Goal: Task Accomplishment & Management: Use online tool/utility

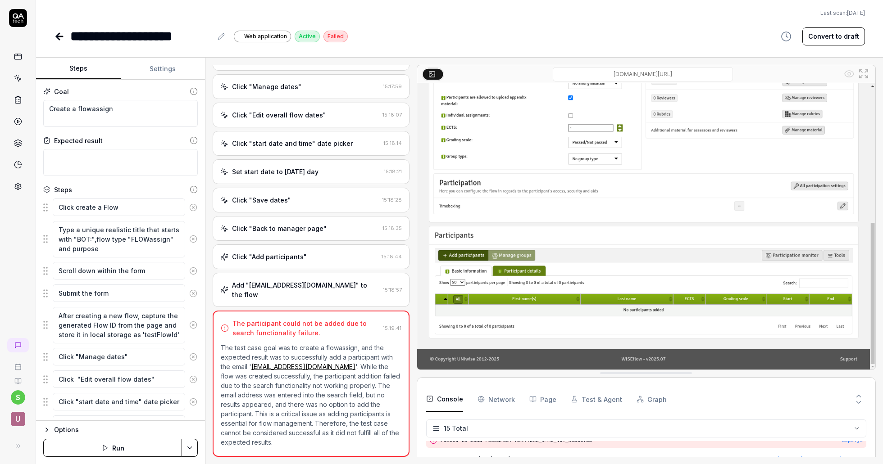
scroll to position [203, 0]
type textarea "*"
click at [57, 33] on icon at bounding box center [59, 36] width 11 height 11
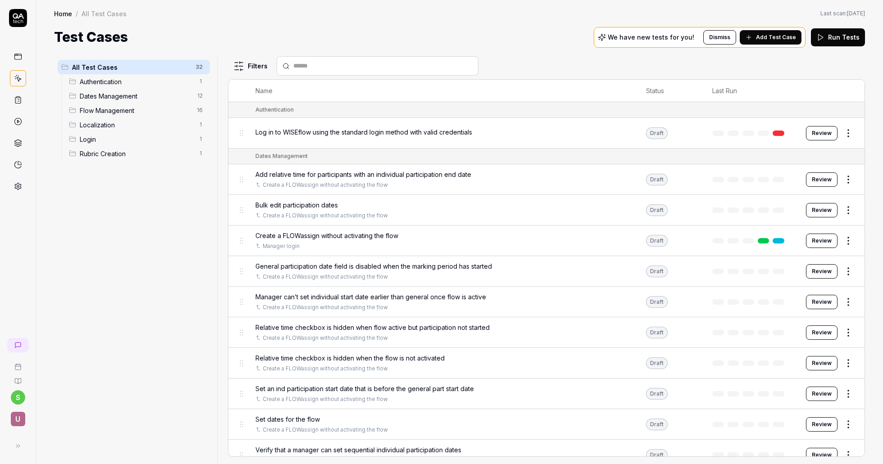
click at [20, 400] on html "s U Home / All Test Cases Home / All Test Cases Last scan: Jun 2 2025 Test Case…" at bounding box center [441, 232] width 883 height 464
click at [39, 381] on span "Sign out" at bounding box center [40, 378] width 26 height 9
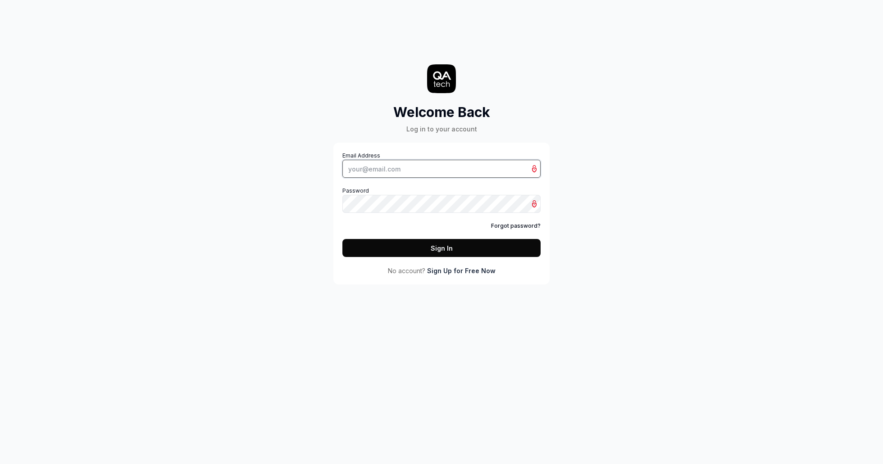
type input "[PERSON_NAME][EMAIL_ADDRESS][DOMAIN_NAME]"
click at [457, 252] on button "Sign In" at bounding box center [441, 248] width 198 height 18
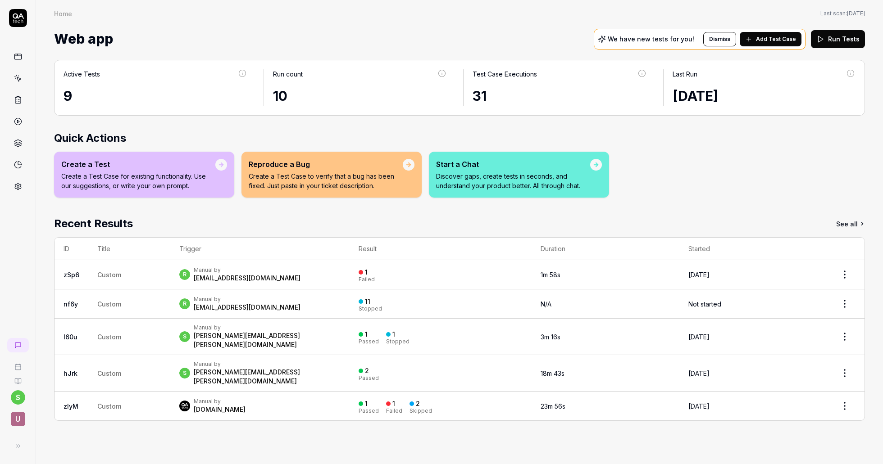
click at [20, 79] on icon at bounding box center [19, 79] width 4 height 4
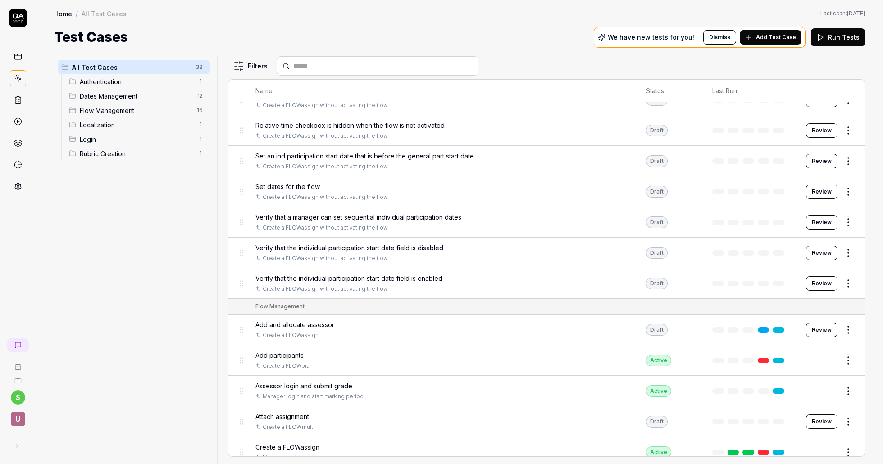
scroll to position [227, 0]
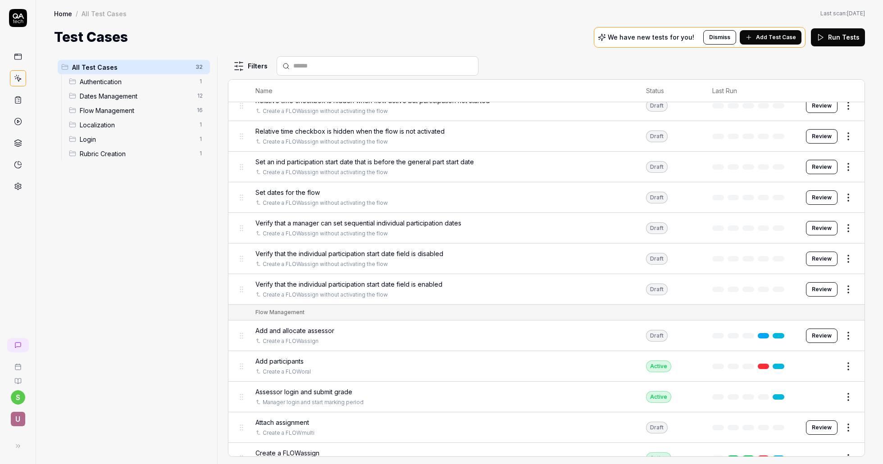
click at [824, 259] on button "Review" at bounding box center [822, 259] width 32 height 14
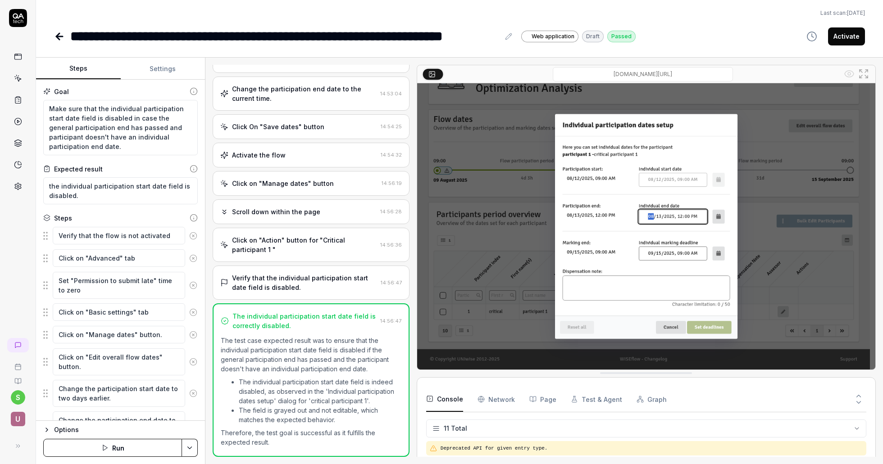
scroll to position [135, 0]
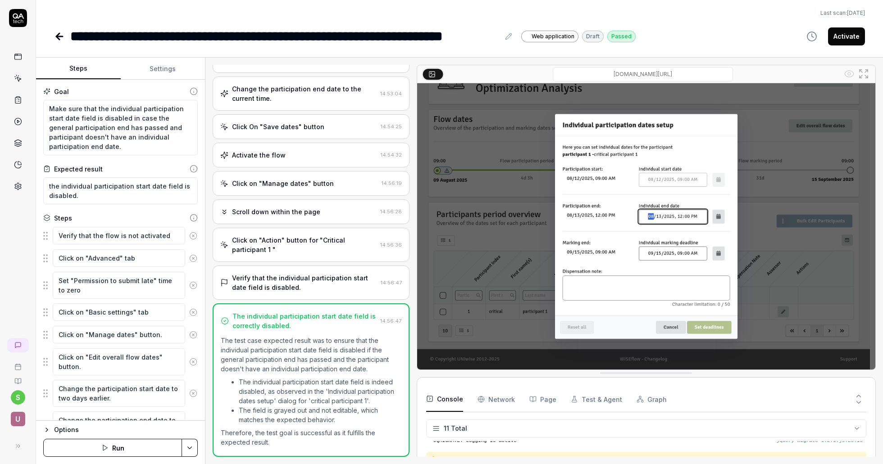
click at [59, 37] on icon at bounding box center [59, 36] width 11 height 11
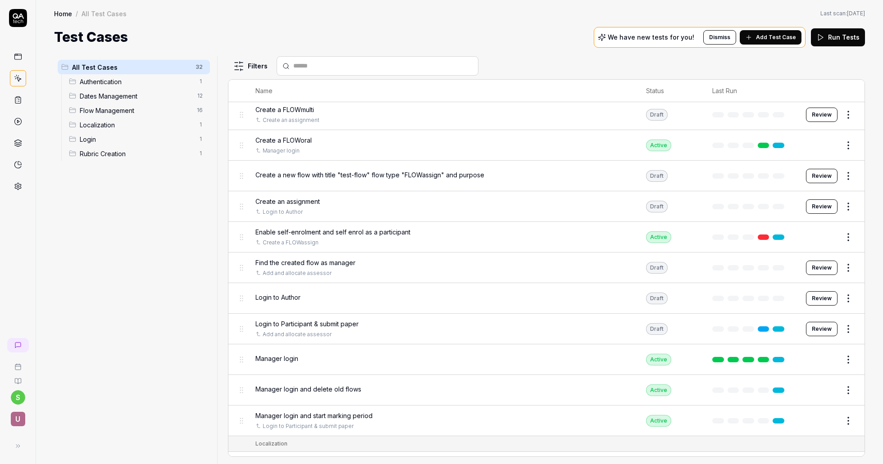
scroll to position [599, 0]
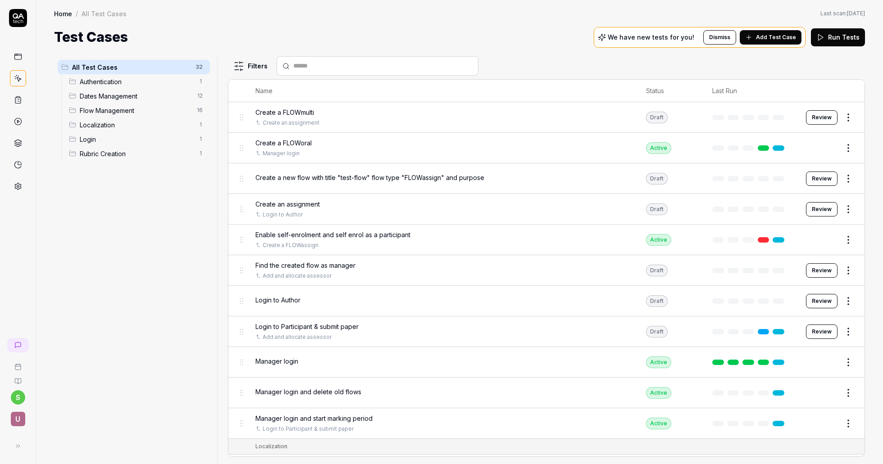
click at [817, 332] on button "Review" at bounding box center [822, 332] width 32 height 14
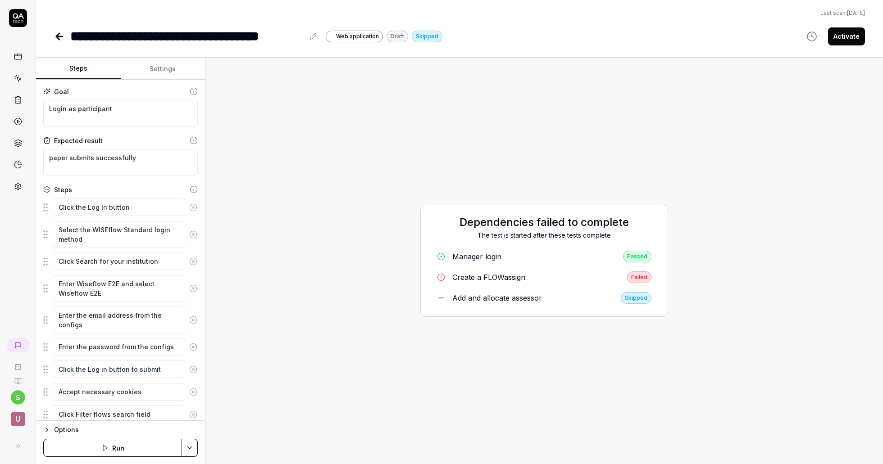
click at [61, 37] on icon at bounding box center [59, 36] width 11 height 11
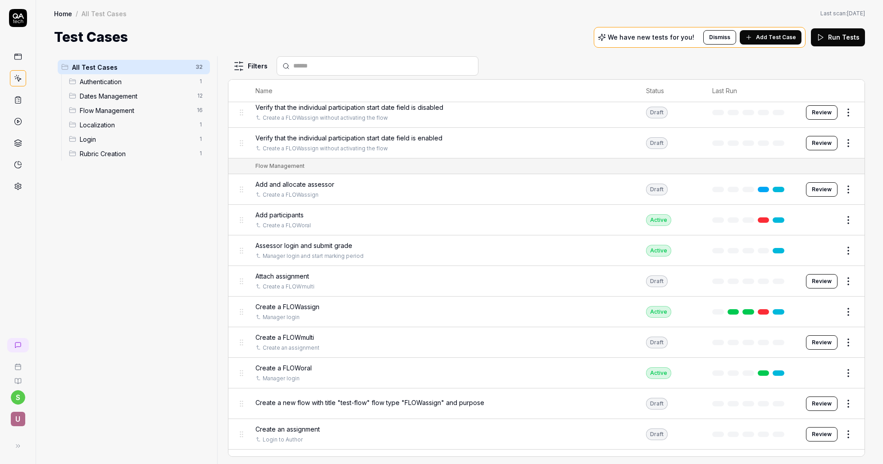
scroll to position [391, 0]
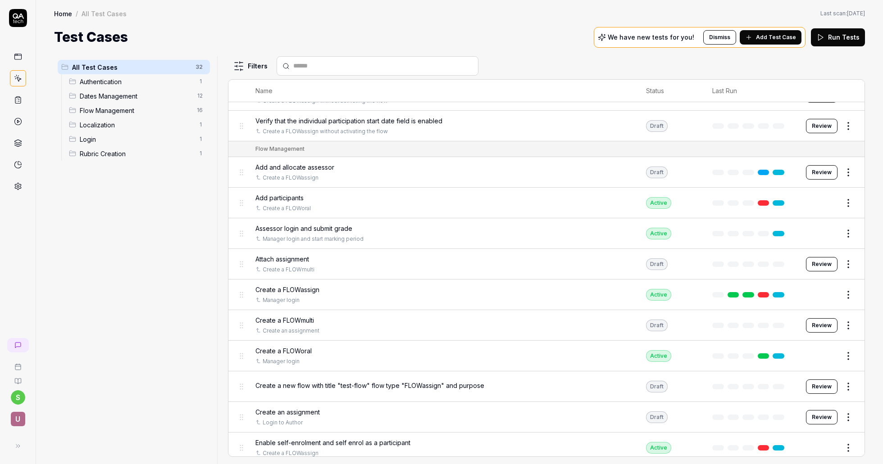
click at [830, 232] on button "Edit" at bounding box center [827, 234] width 22 height 14
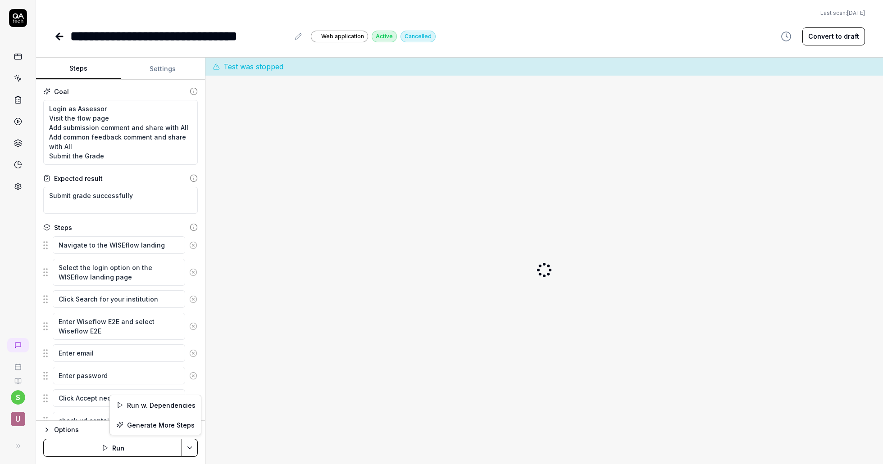
click at [190, 448] on html "**********" at bounding box center [441, 232] width 883 height 464
click at [165, 407] on div "Run w. Dependencies" at bounding box center [155, 406] width 91 height 20
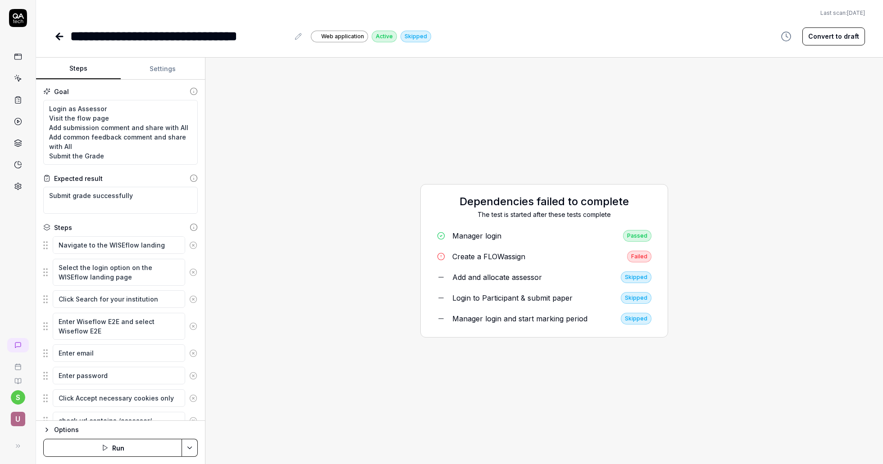
click at [474, 258] on div "Create a FLOWassign" at bounding box center [488, 256] width 73 height 11
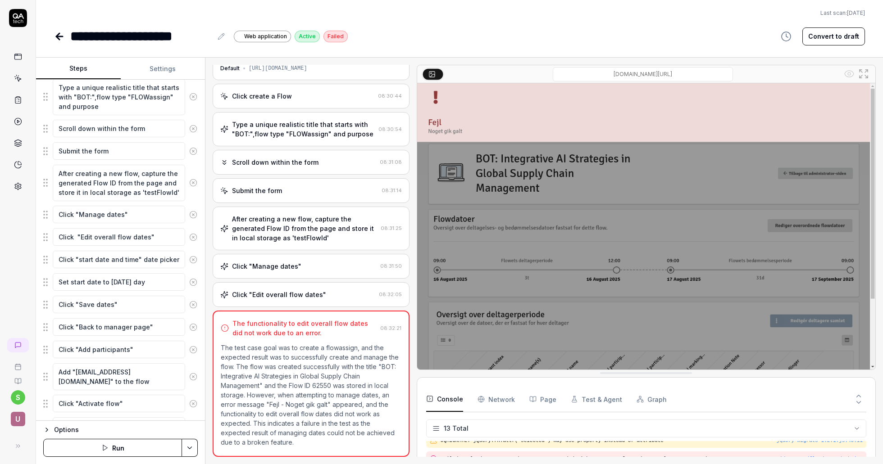
scroll to position [148, 0]
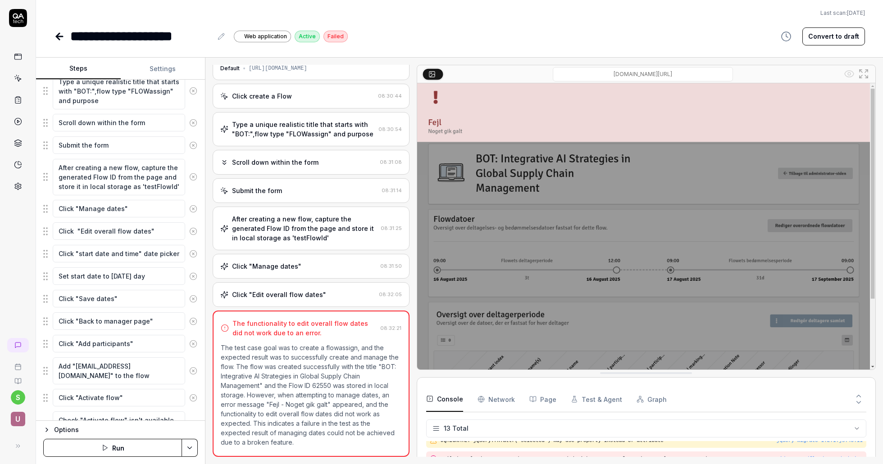
click at [340, 291] on div "Click "Edit overall flow dates"" at bounding box center [297, 294] width 155 height 9
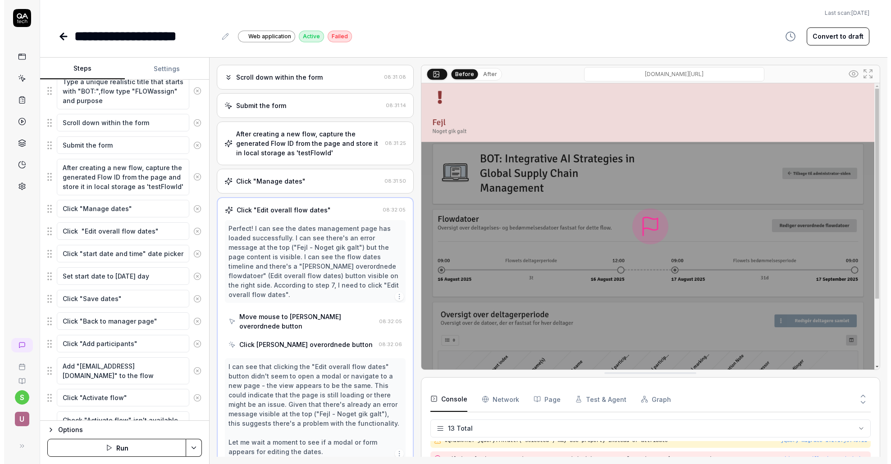
scroll to position [109, 0]
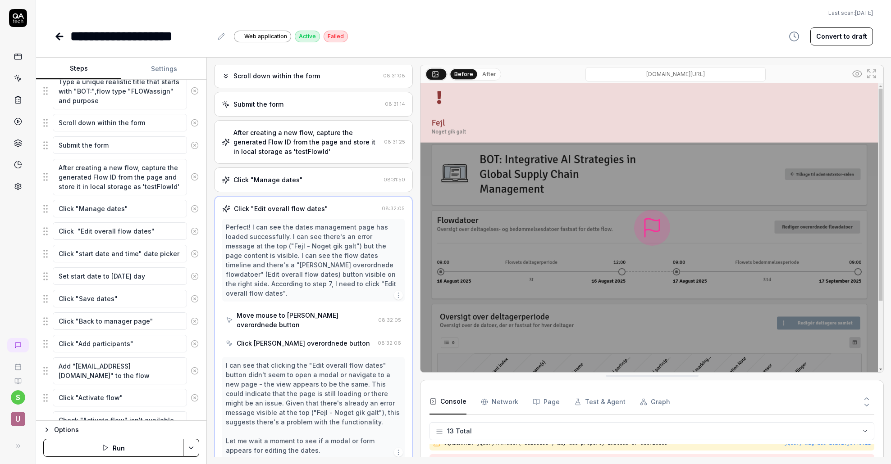
click at [59, 36] on icon at bounding box center [59, 36] width 6 height 0
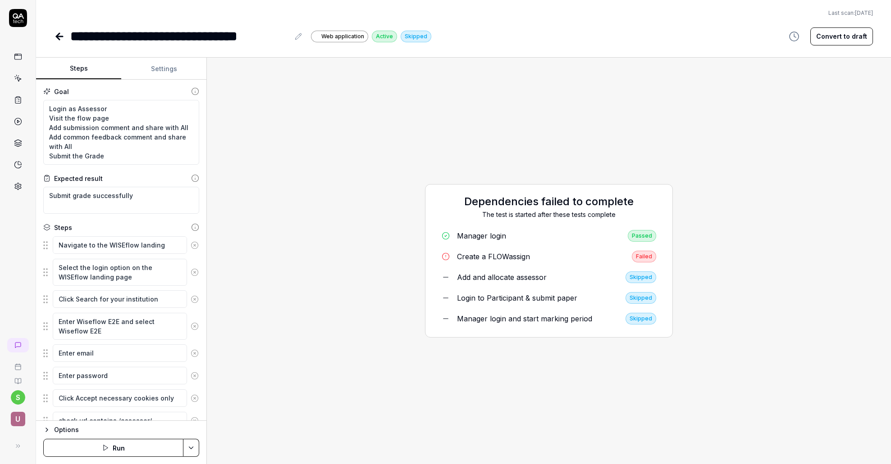
click at [192, 448] on html "**********" at bounding box center [445, 232] width 891 height 464
click at [180, 407] on div "Run w. Dependencies" at bounding box center [156, 406] width 91 height 20
click at [491, 278] on div "Add and allocate assessor" at bounding box center [502, 277] width 90 height 11
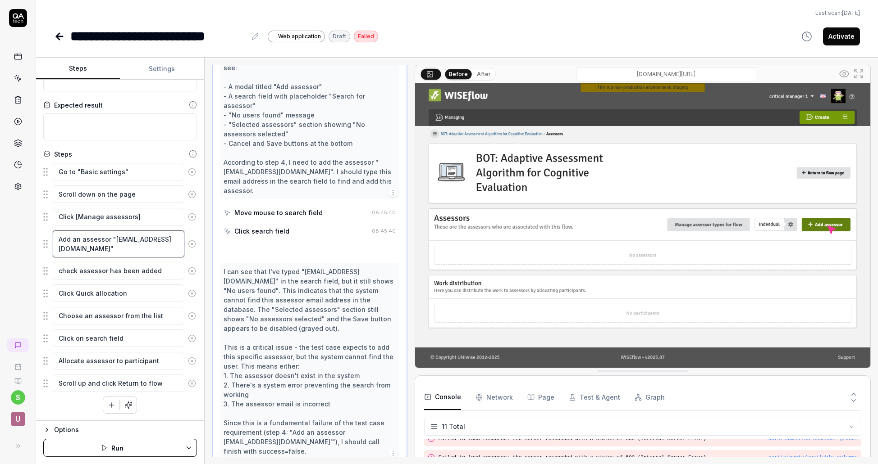
scroll to position [336, 0]
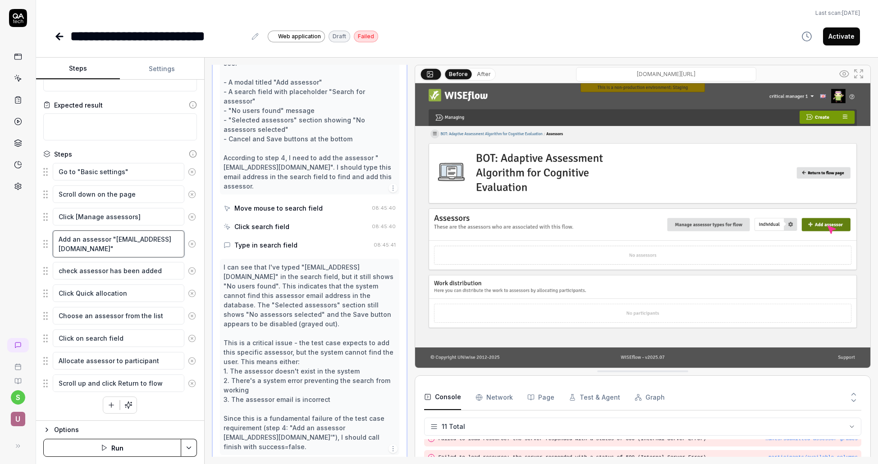
drag, startPoint x: 62, startPoint y: 250, endPoint x: 150, endPoint y: 251, distance: 88.3
click at [150, 251] on textarea "Add an assessor "[EMAIL_ADDRESS][DOMAIN_NAME]"" at bounding box center [119, 244] width 132 height 27
click at [168, 269] on textarea "check assessor has been added" at bounding box center [119, 271] width 132 height 18
click at [158, 295] on textarea "Click Quick allocation" at bounding box center [119, 296] width 132 height 18
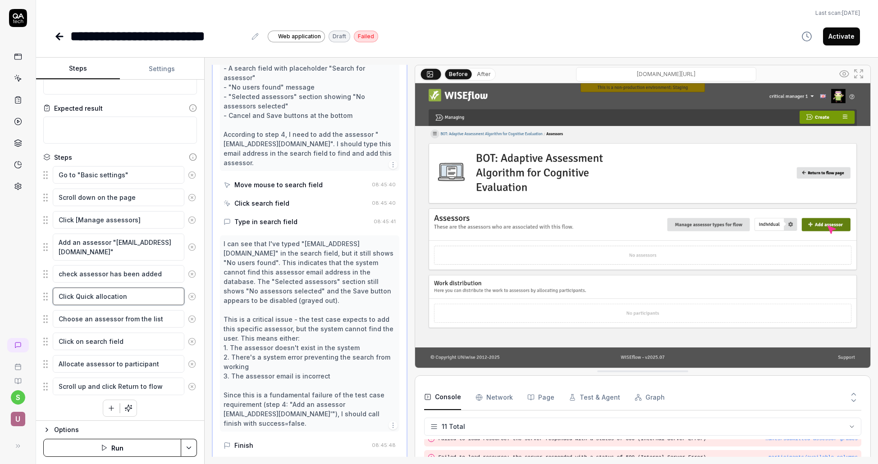
scroll to position [374, 0]
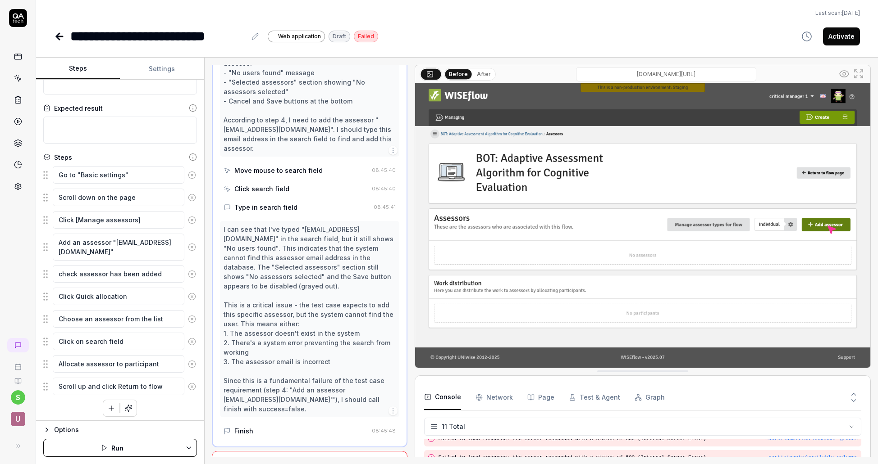
click at [168, 444] on button "Run" at bounding box center [112, 448] width 138 height 18
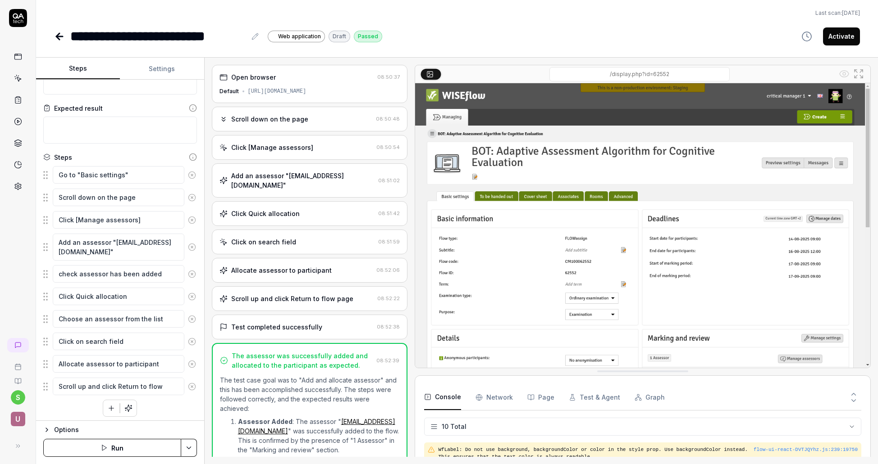
click at [60, 36] on icon at bounding box center [59, 36] width 6 height 0
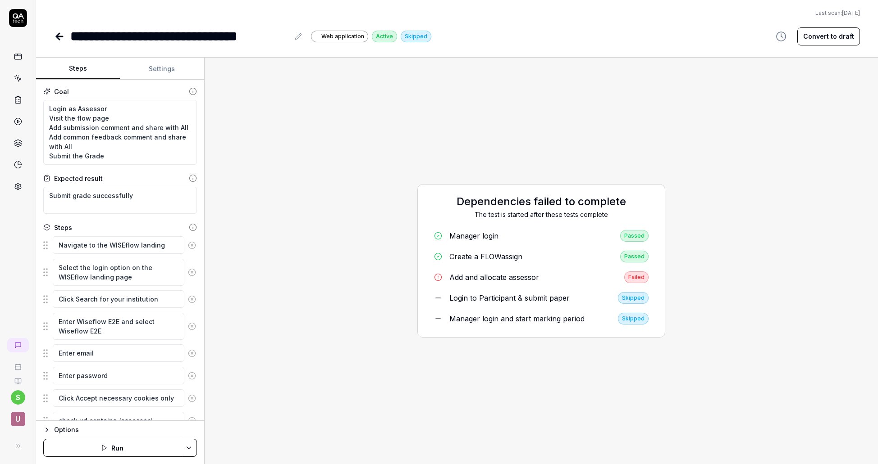
click at [162, 446] on button "Run" at bounding box center [112, 448] width 138 height 18
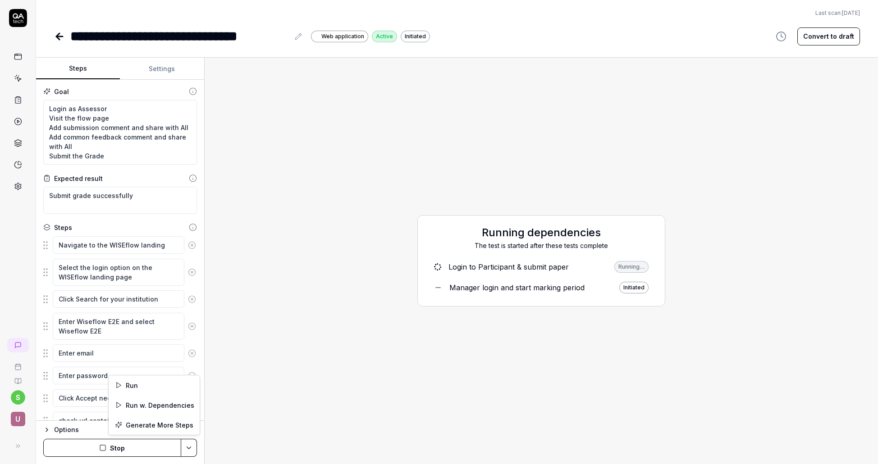
click at [187, 450] on html "**********" at bounding box center [439, 232] width 878 height 464
click at [149, 402] on div "Run w. Dependencies" at bounding box center [154, 406] width 91 height 20
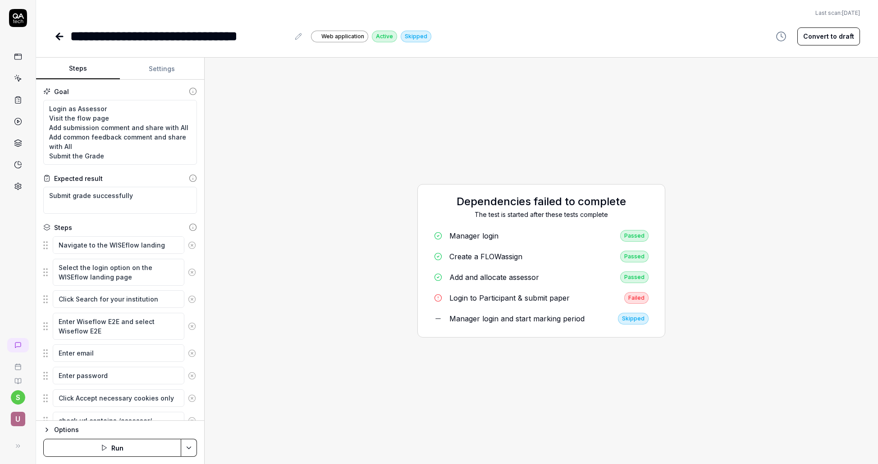
click at [517, 300] on div "Login to Participant & submit paper" at bounding box center [509, 298] width 120 height 11
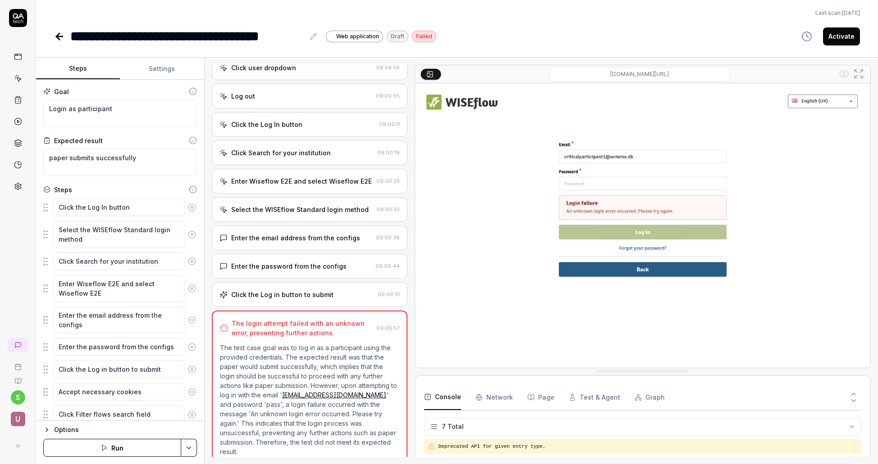
scroll to position [62, 0]
click at [369, 186] on div "Enter Wiseflow E2E and select Wiseflow E2E" at bounding box center [295, 181] width 153 height 9
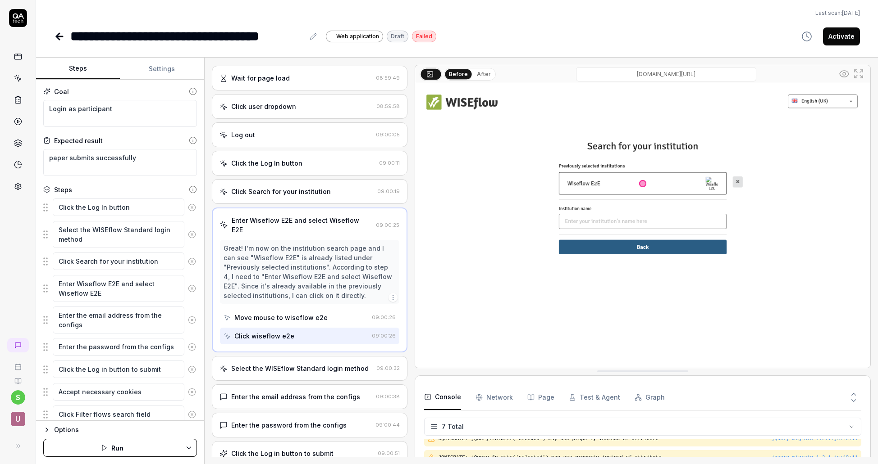
scroll to position [107, 0]
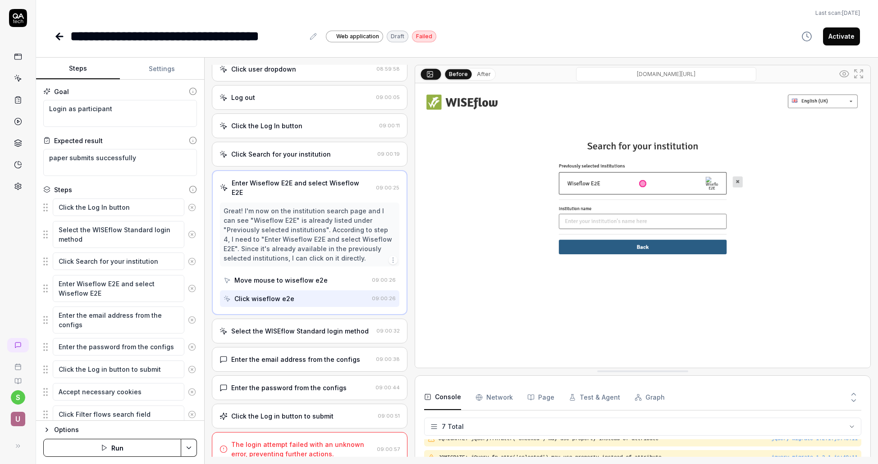
click at [364, 330] on div "Select the WISEflow Standard login method 09:00:32" at bounding box center [310, 331] width 196 height 25
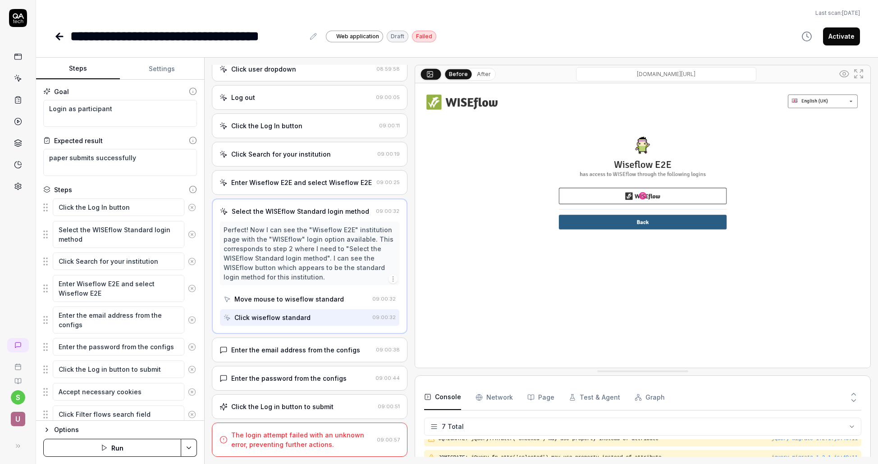
click at [359, 357] on div "Enter the email address from the configs 09:00:38" at bounding box center [310, 350] width 196 height 25
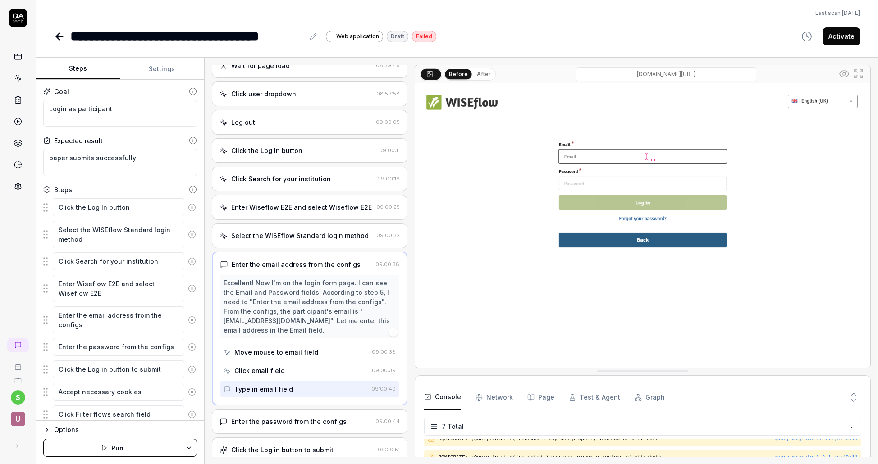
scroll to position [125, 0]
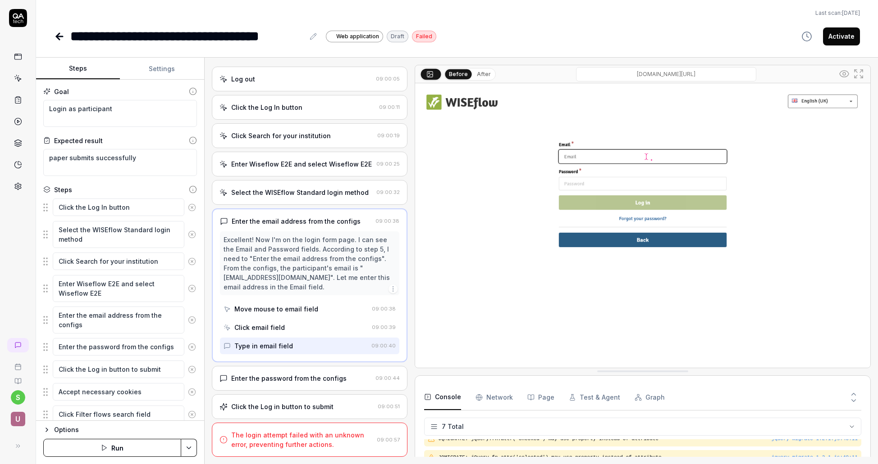
click at [351, 380] on div "Enter the password from the configs" at bounding box center [295, 378] width 152 height 9
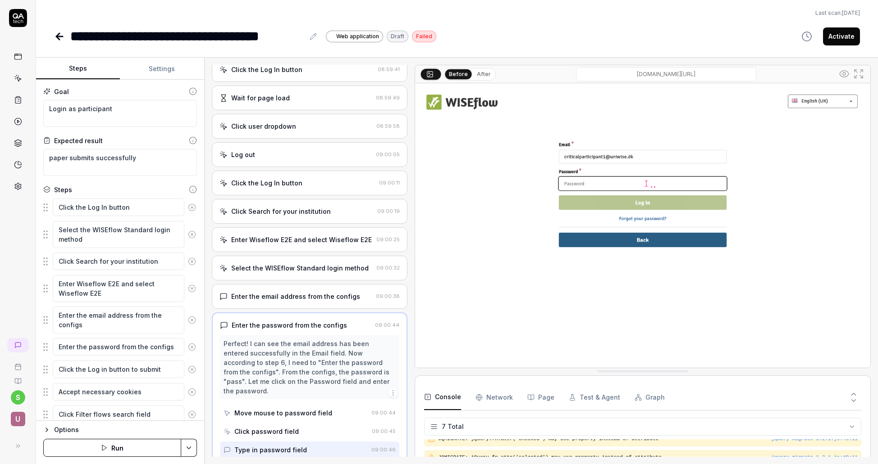
scroll to position [116, 0]
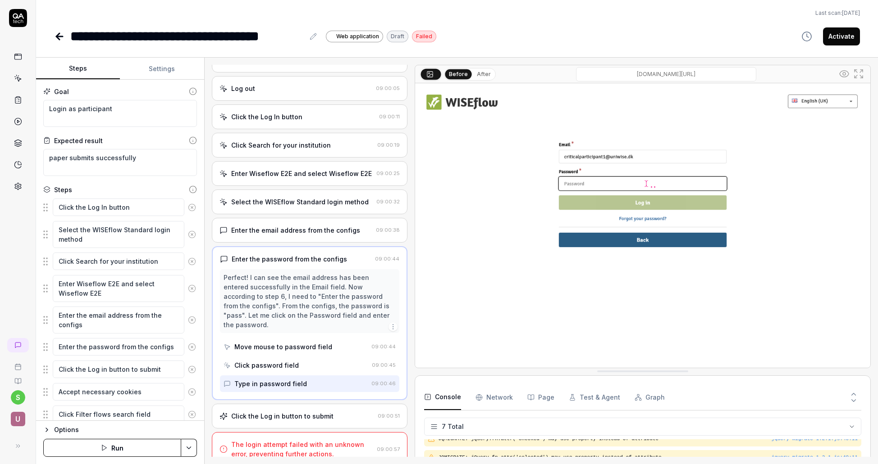
click at [345, 412] on div "Click the Log in button to submit" at bounding box center [296, 416] width 155 height 9
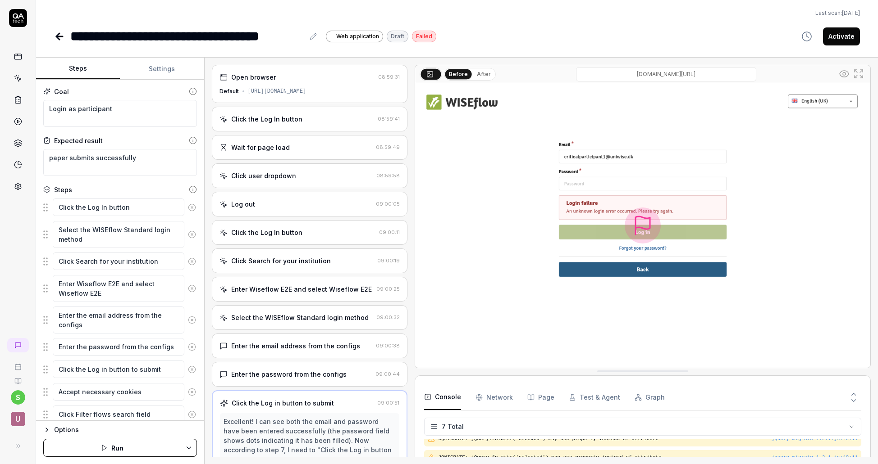
scroll to position [227, 0]
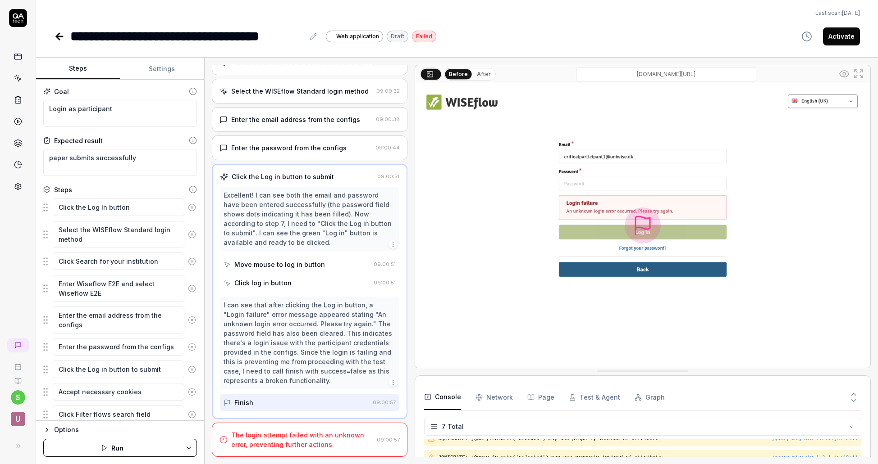
type textarea "*"
